Goal: Information Seeking & Learning: Learn about a topic

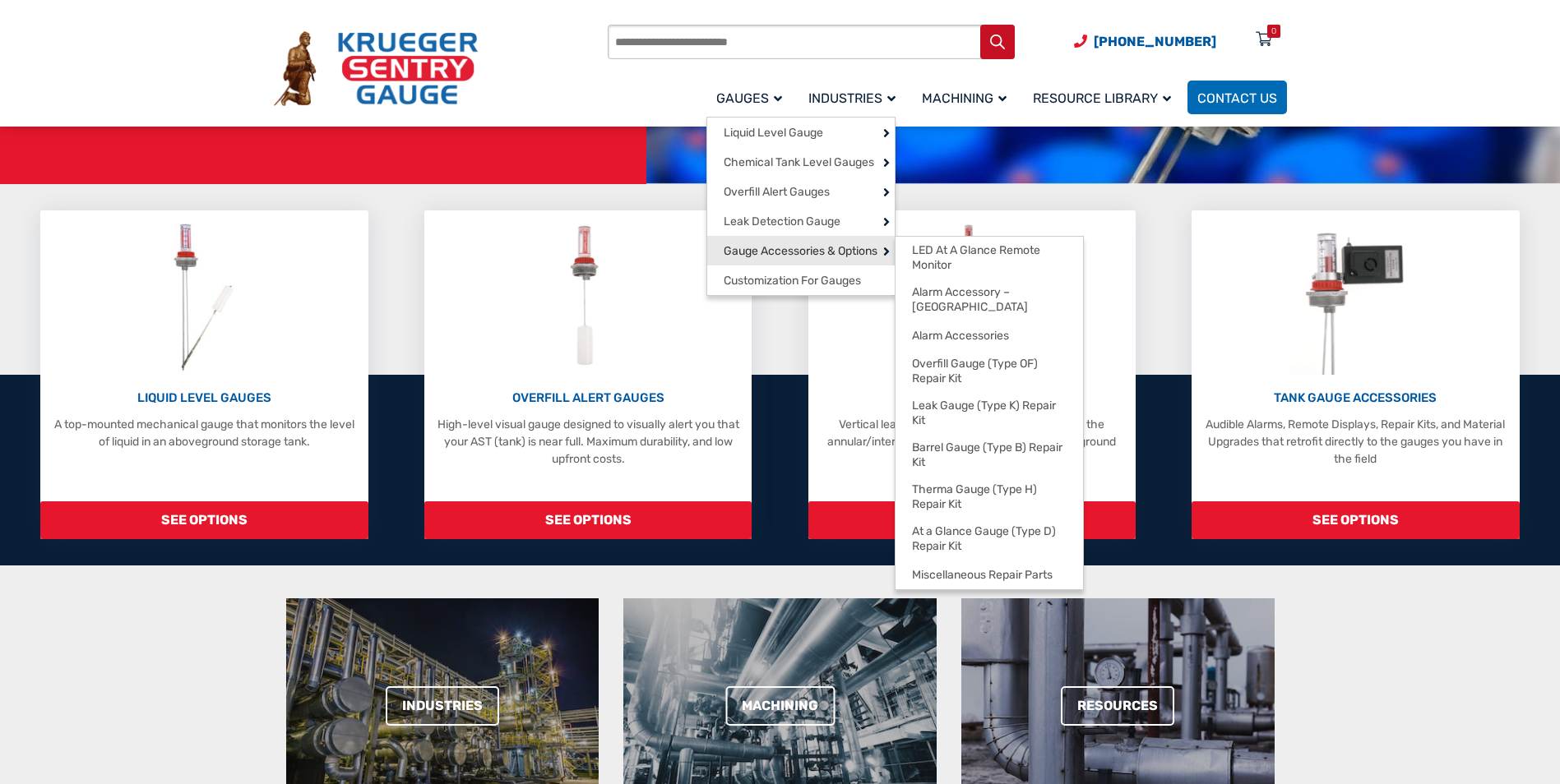
scroll to position [329, 0]
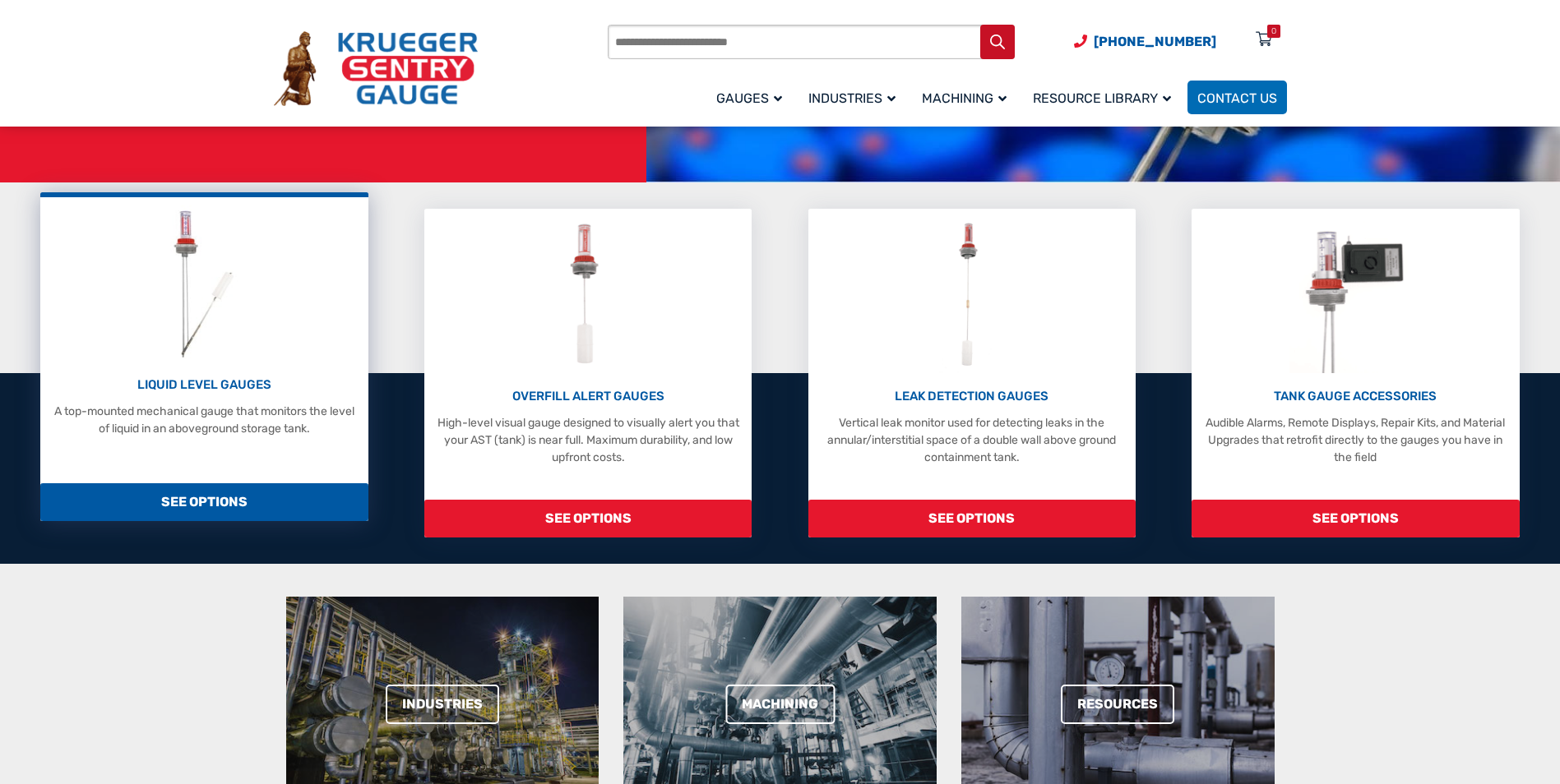
click at [210, 505] on span "SEE OPTIONS" at bounding box center [203, 502] width 327 height 37
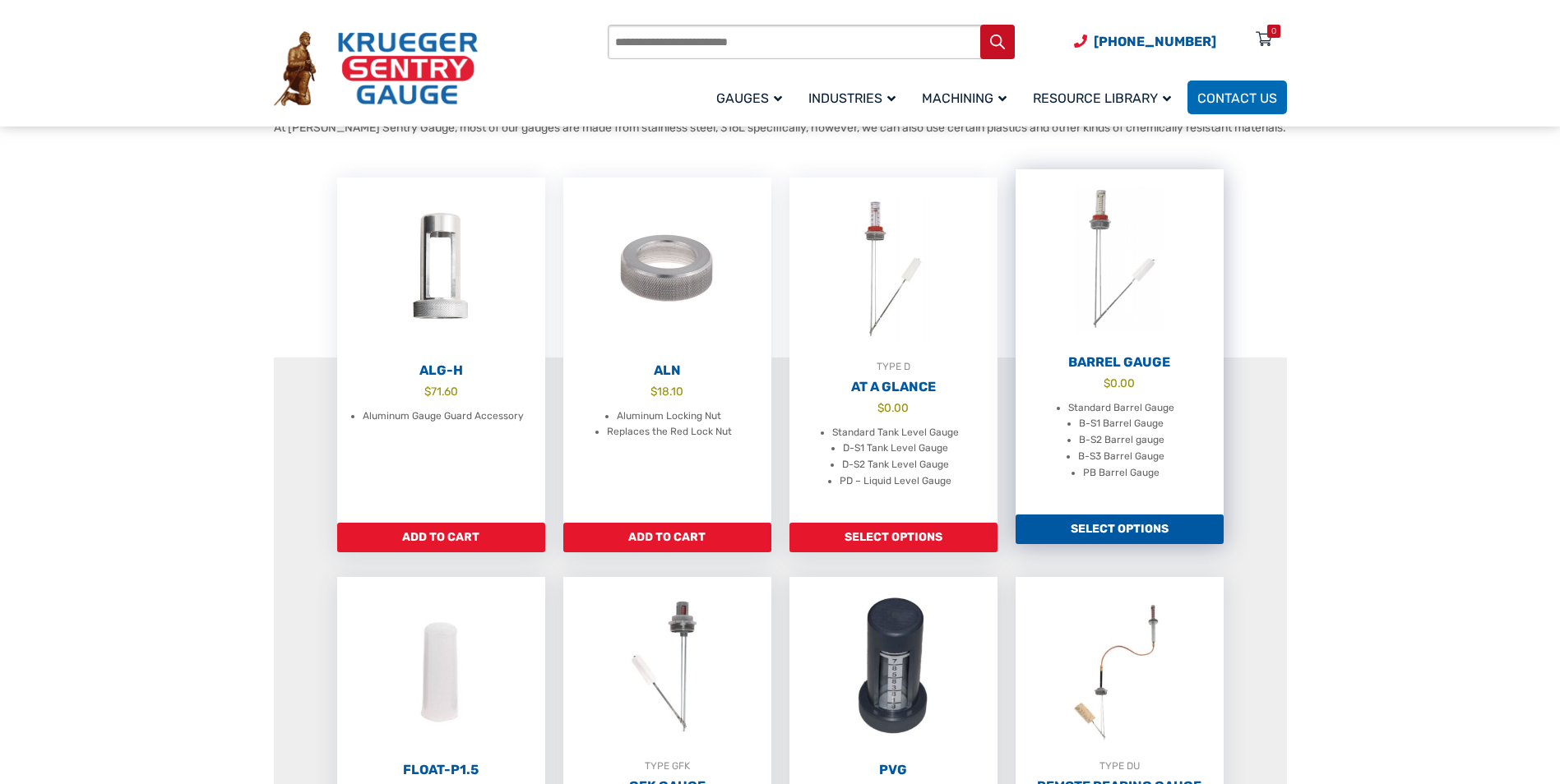
scroll to position [493, 0]
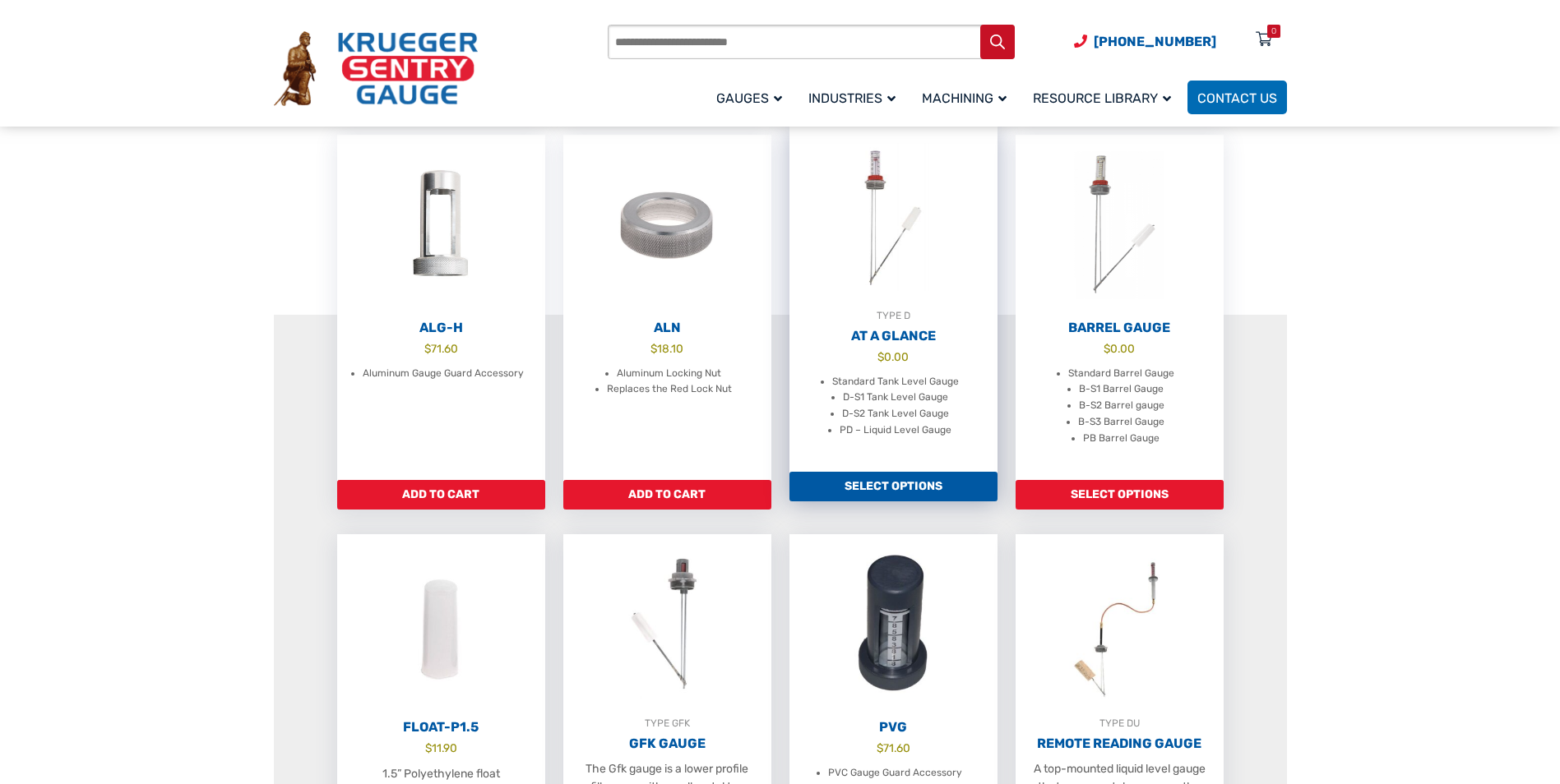
click at [899, 344] on h2 "At A Glance" at bounding box center [893, 336] width 208 height 17
